Goal: Information Seeking & Learning: Learn about a topic

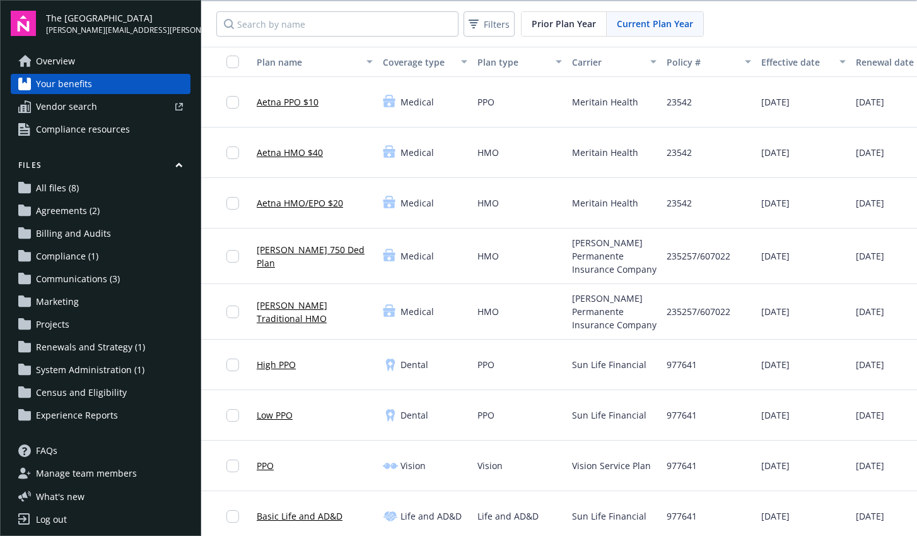
click at [78, 57] on link "Overview" at bounding box center [101, 61] width 180 height 20
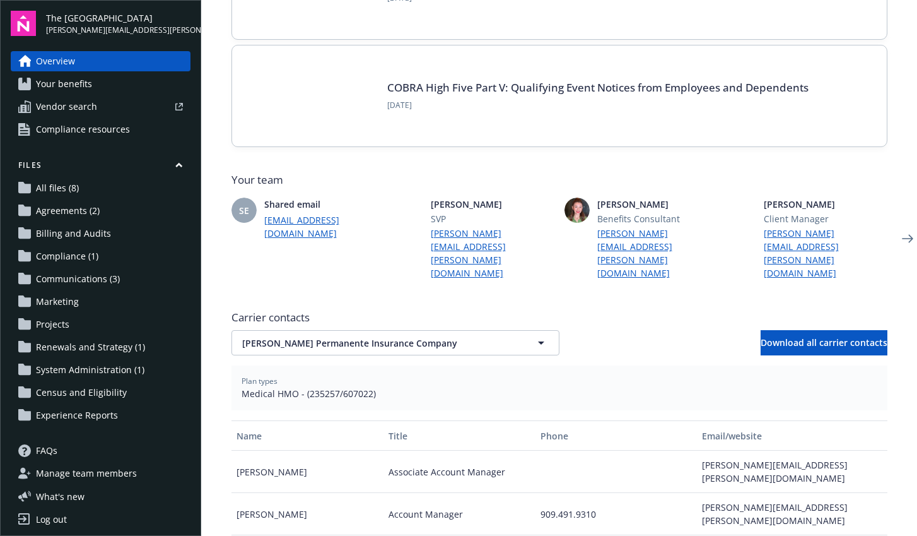
scroll to position [187, 0]
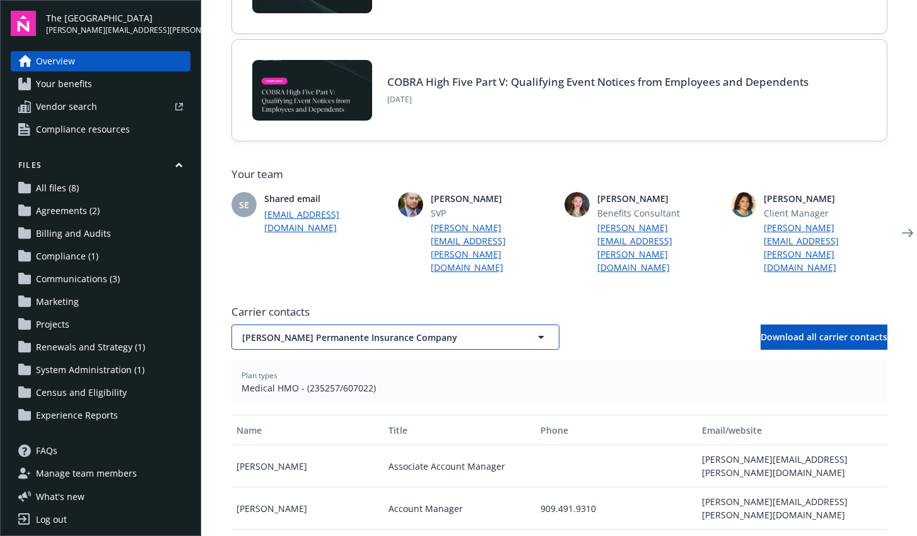
click at [460, 331] on span "[PERSON_NAME] Permanente Insurance Company" at bounding box center [373, 337] width 262 height 13
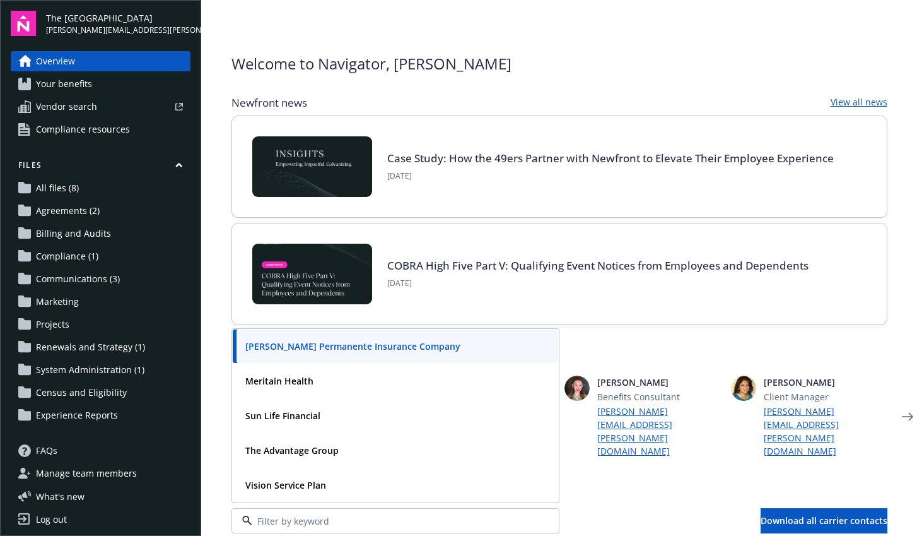
scroll to position [0, 0]
